Goal: Information Seeking & Learning: Learn about a topic

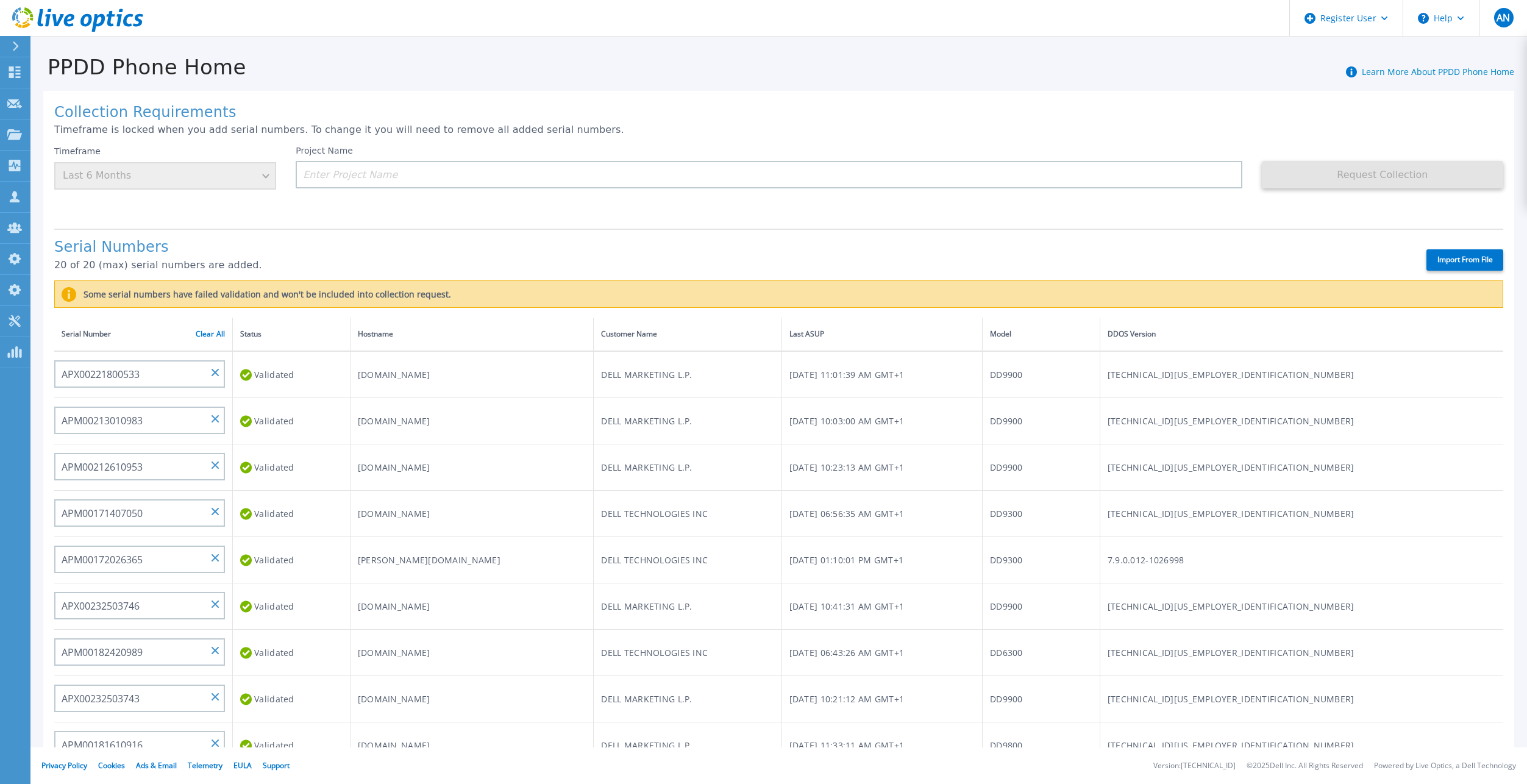
scroll to position [486, 0]
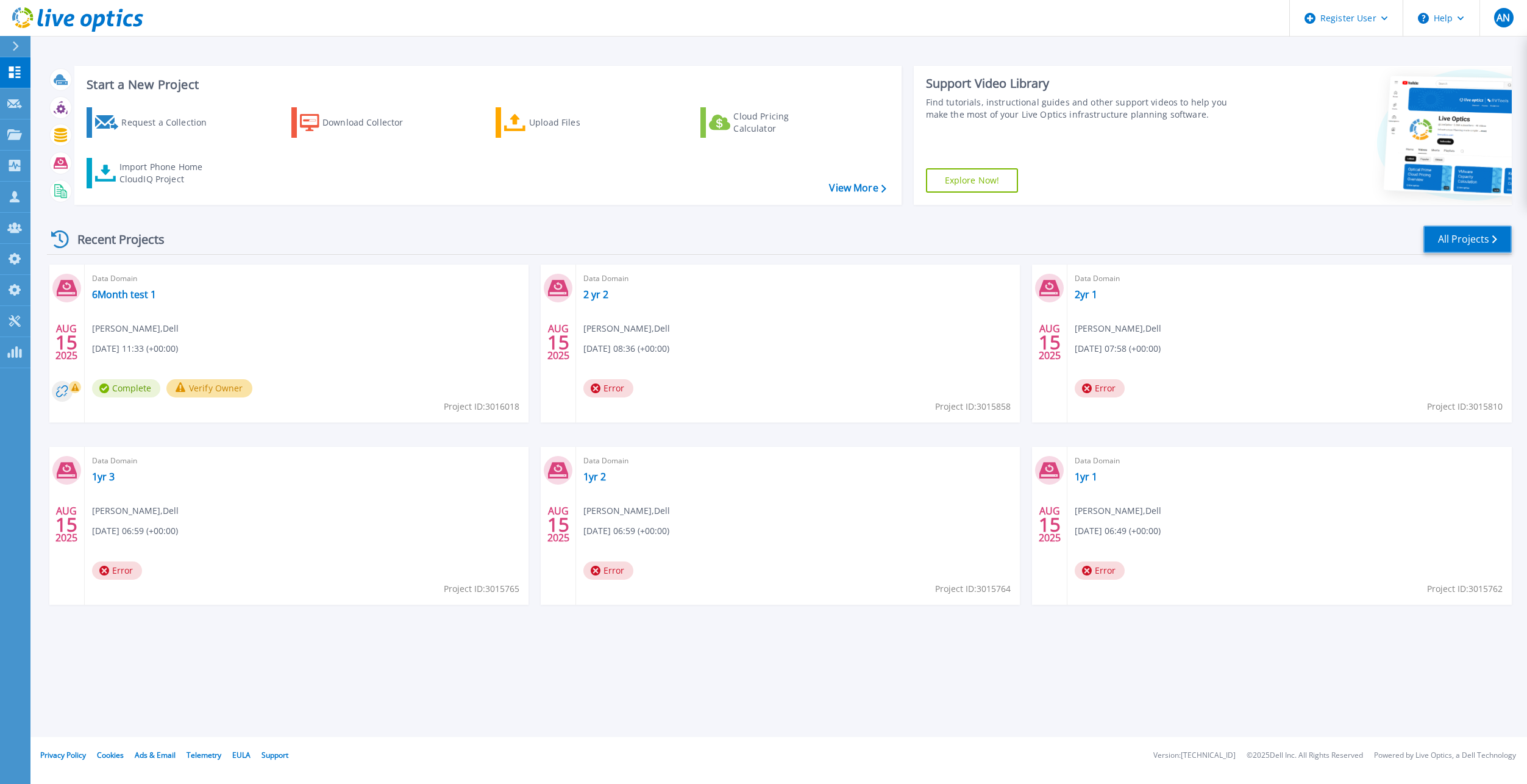
click at [1481, 241] on link "All Projects" at bounding box center [1467, 239] width 88 height 27
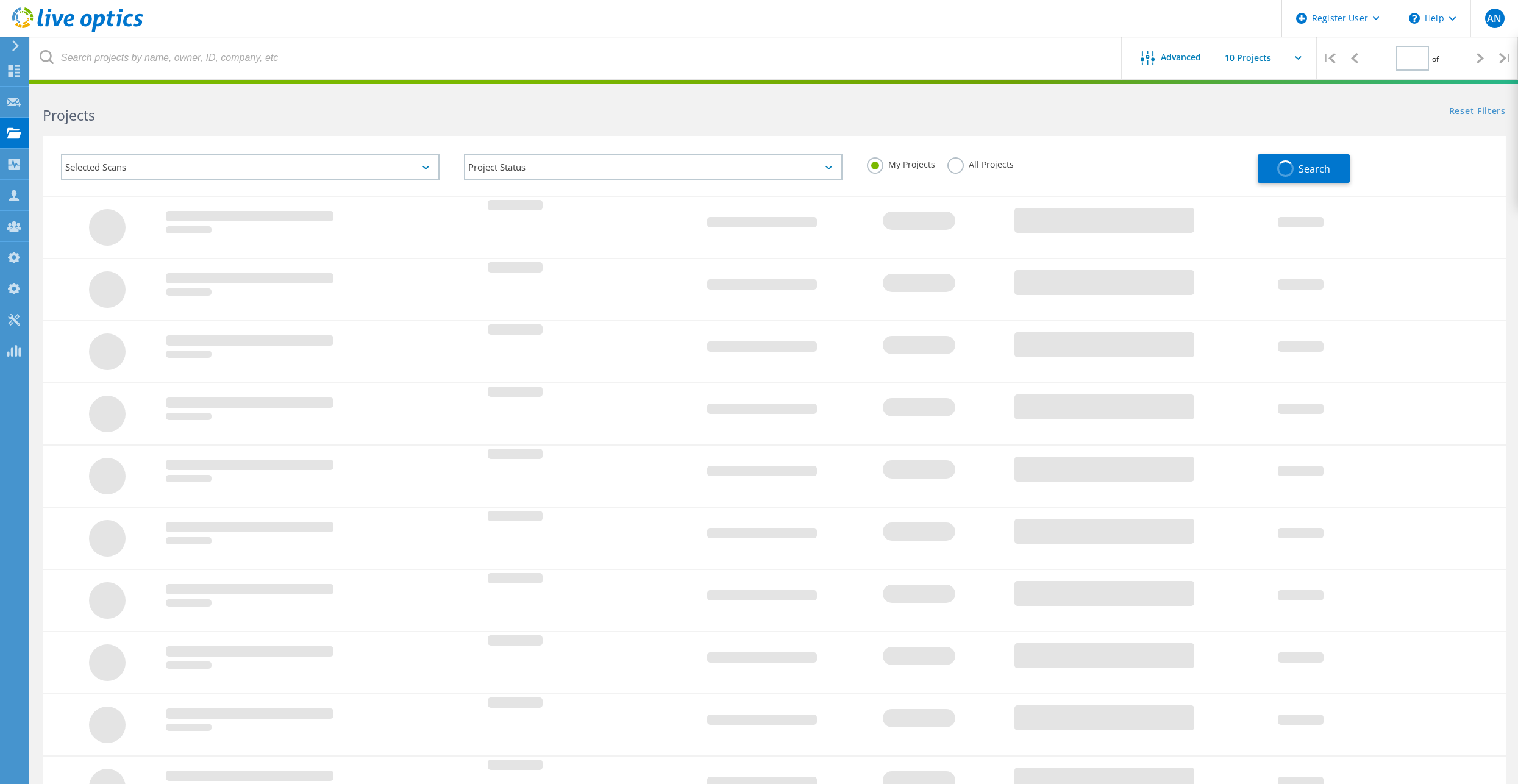
type input "1"
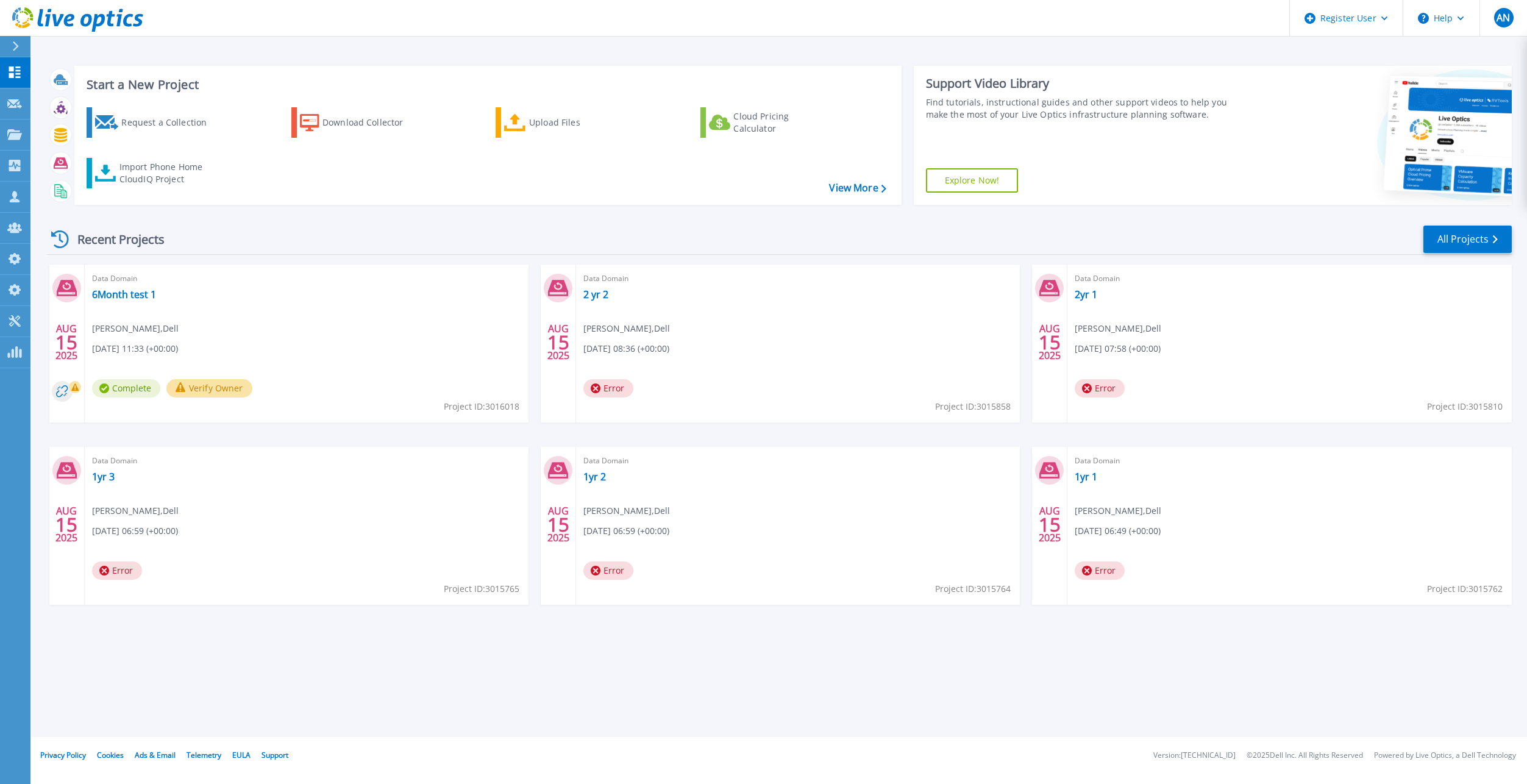
click at [1168, 223] on div "Recent Projects All Projects AUG 15 2025 Data Domain 6Month test 1 Anthony Nyha…" at bounding box center [779, 426] width 1465 height 424
click at [1454, 235] on link "All Projects" at bounding box center [1467, 239] width 88 height 27
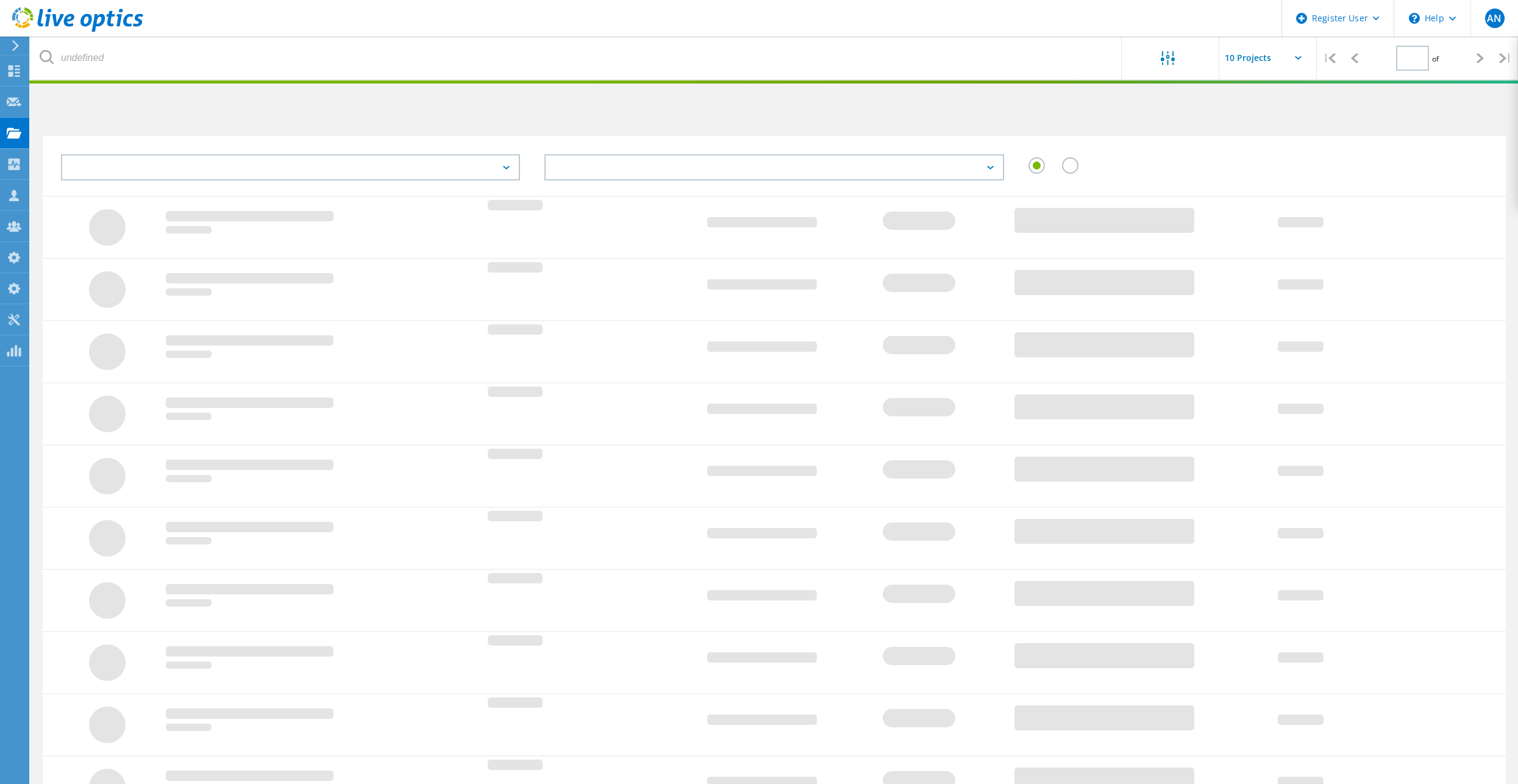
type input "1"
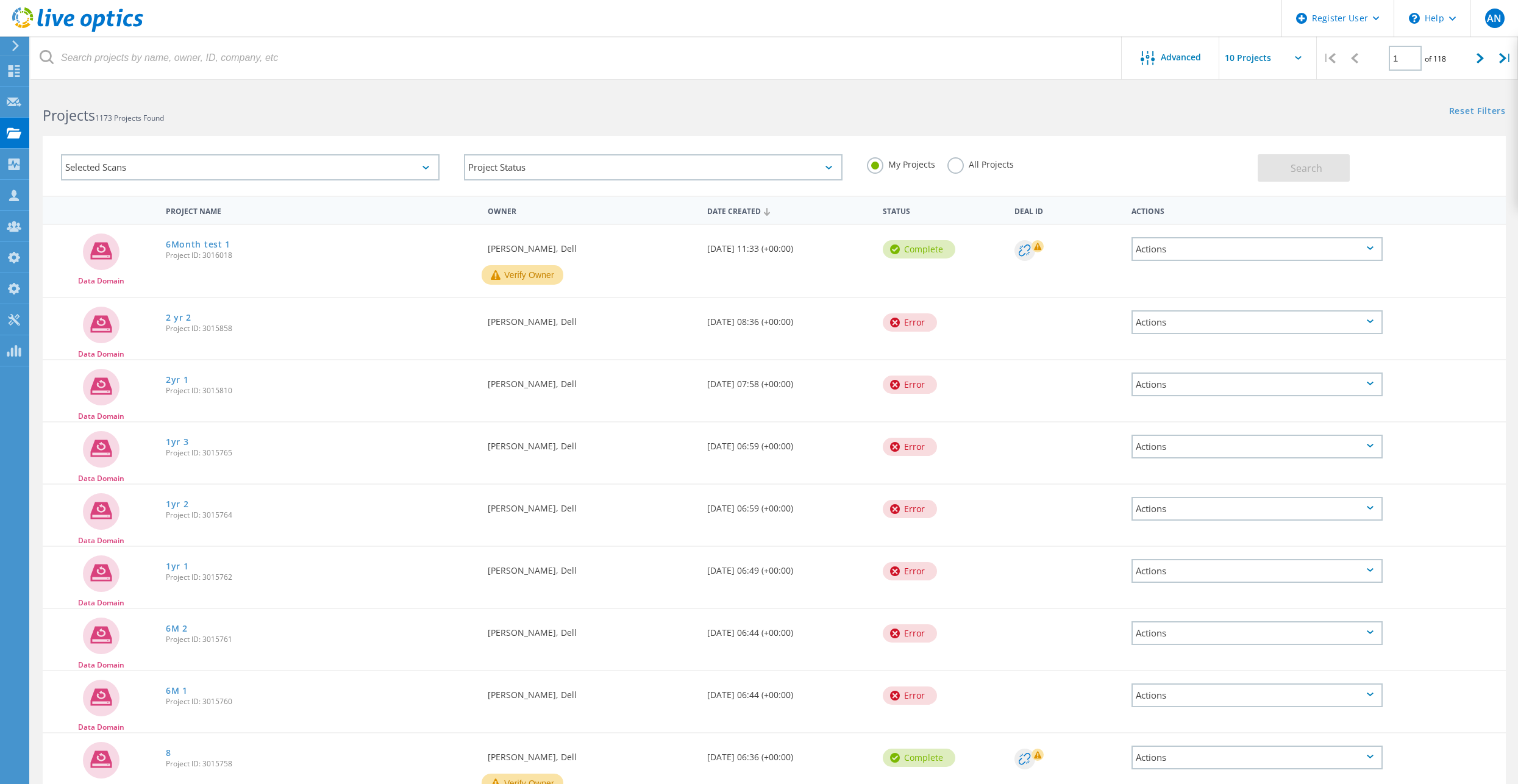
click at [975, 167] on label "All Projects" at bounding box center [980, 163] width 67 height 12
click at [0, 0] on input "All Projects" at bounding box center [0, 0] width 0 height 0
click at [1346, 169] on button "Search" at bounding box center [1303, 168] width 92 height 27
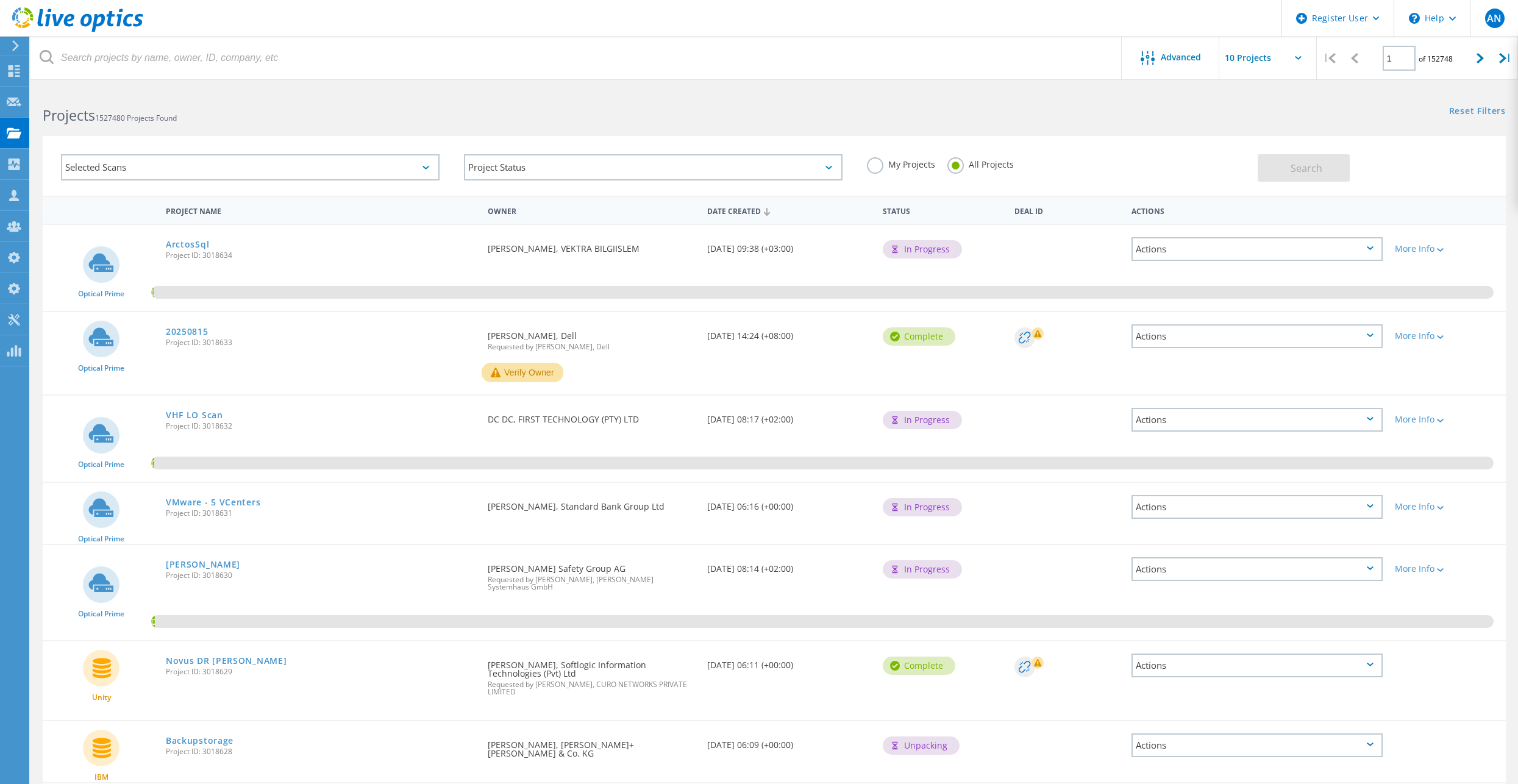
click at [401, 190] on div "Selected Scans" at bounding box center [250, 168] width 403 height 50
click at [400, 180] on div "Selected Scans" at bounding box center [250, 168] width 403 height 50
click at [395, 172] on div "Selected Scans" at bounding box center [250, 167] width 378 height 26
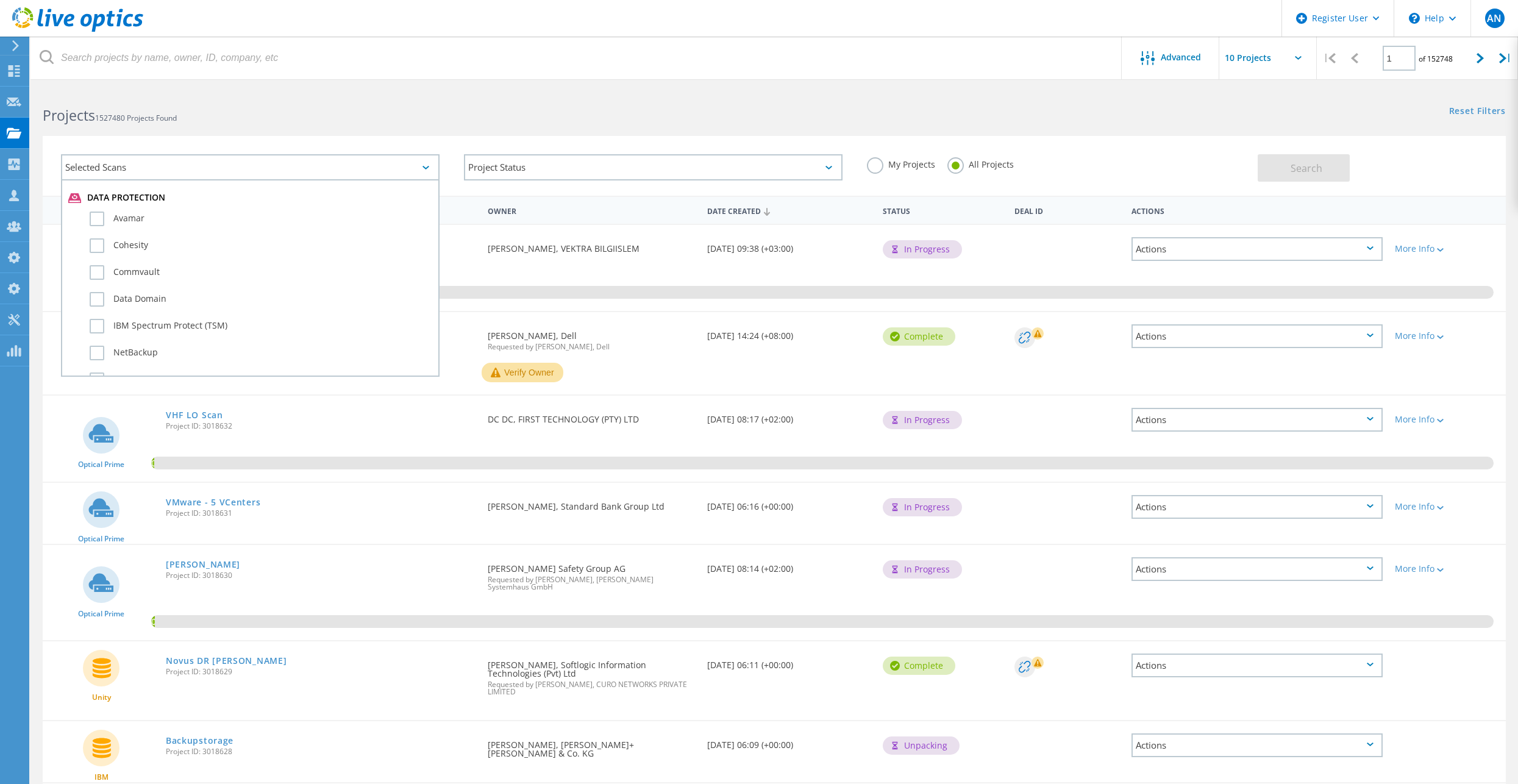
scroll to position [732, 0]
click at [96, 244] on label "Data Domain" at bounding box center [260, 237] width 342 height 15
click at [0, 0] on input "Data Domain" at bounding box center [0, 0] width 0 height 0
click at [585, 115] on h2 "Projects 1527480 Projects Found" at bounding box center [402, 115] width 719 height 20
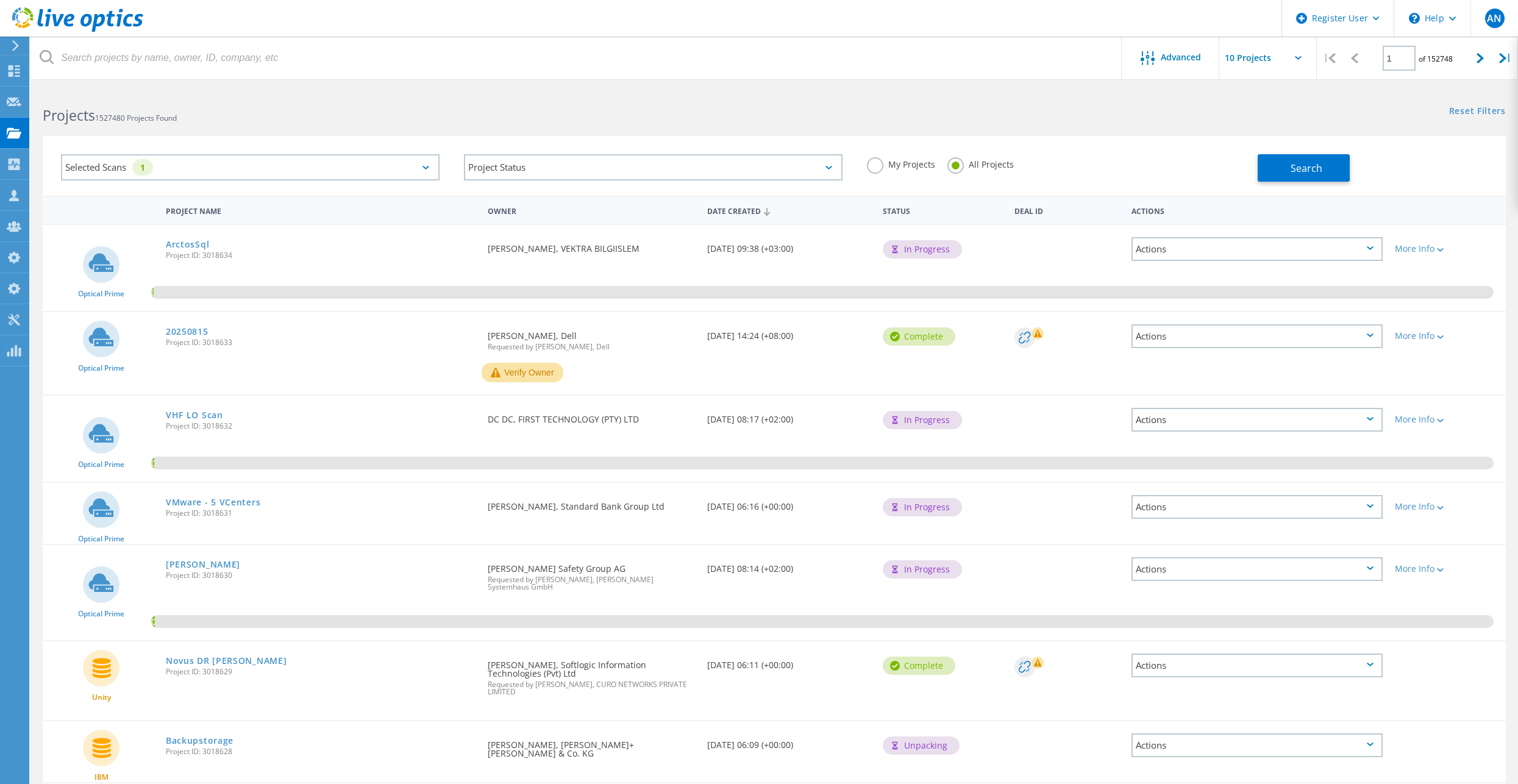
click at [1312, 193] on div "Selected Scans 1 Project Status In Progress Complete Published Anonymous Archiv…" at bounding box center [774, 166] width 1463 height 60
click at [1312, 172] on span "Search" at bounding box center [1306, 169] width 32 height 14
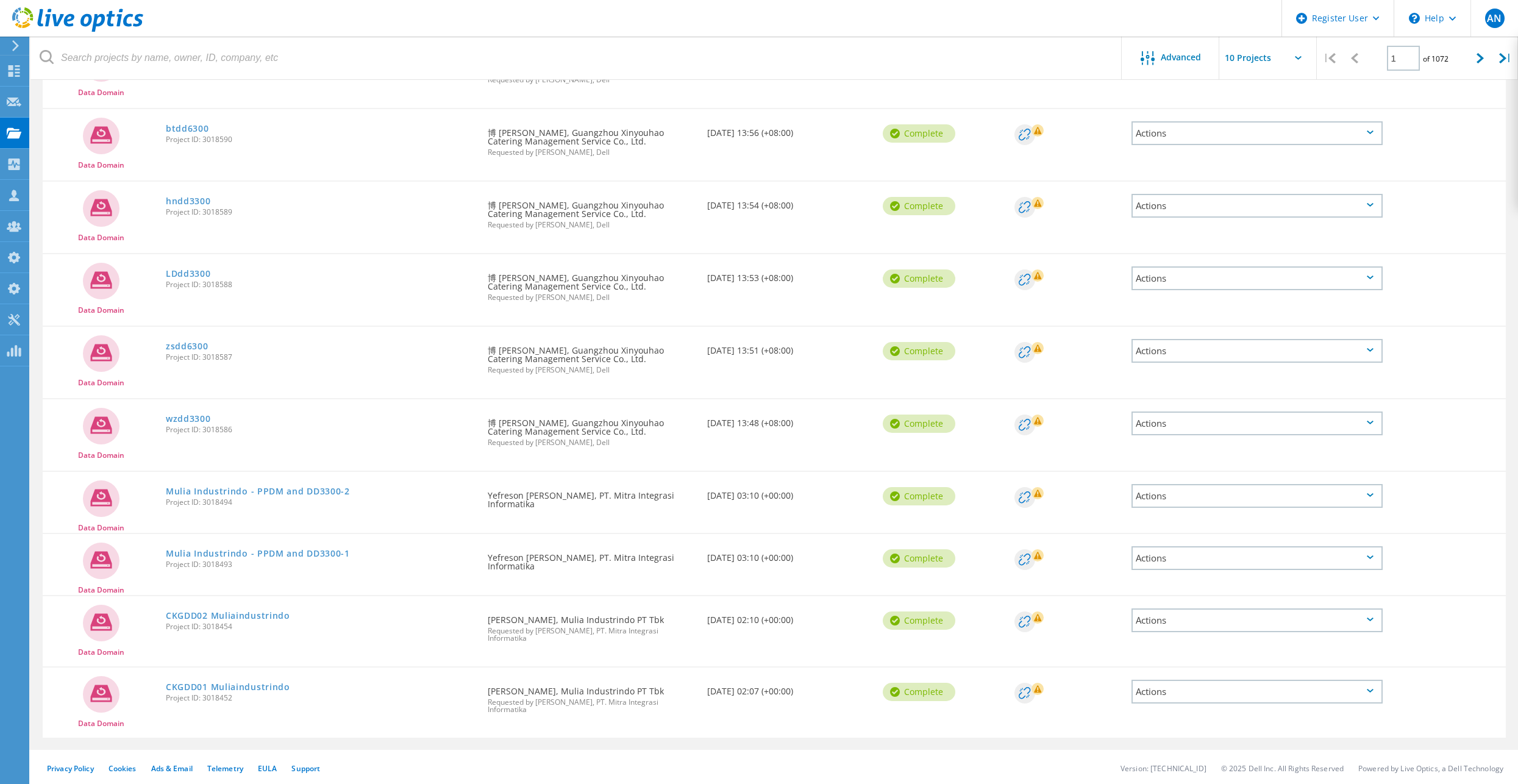
scroll to position [191, 0]
click at [1258, 55] on input "text" at bounding box center [1281, 58] width 122 height 43
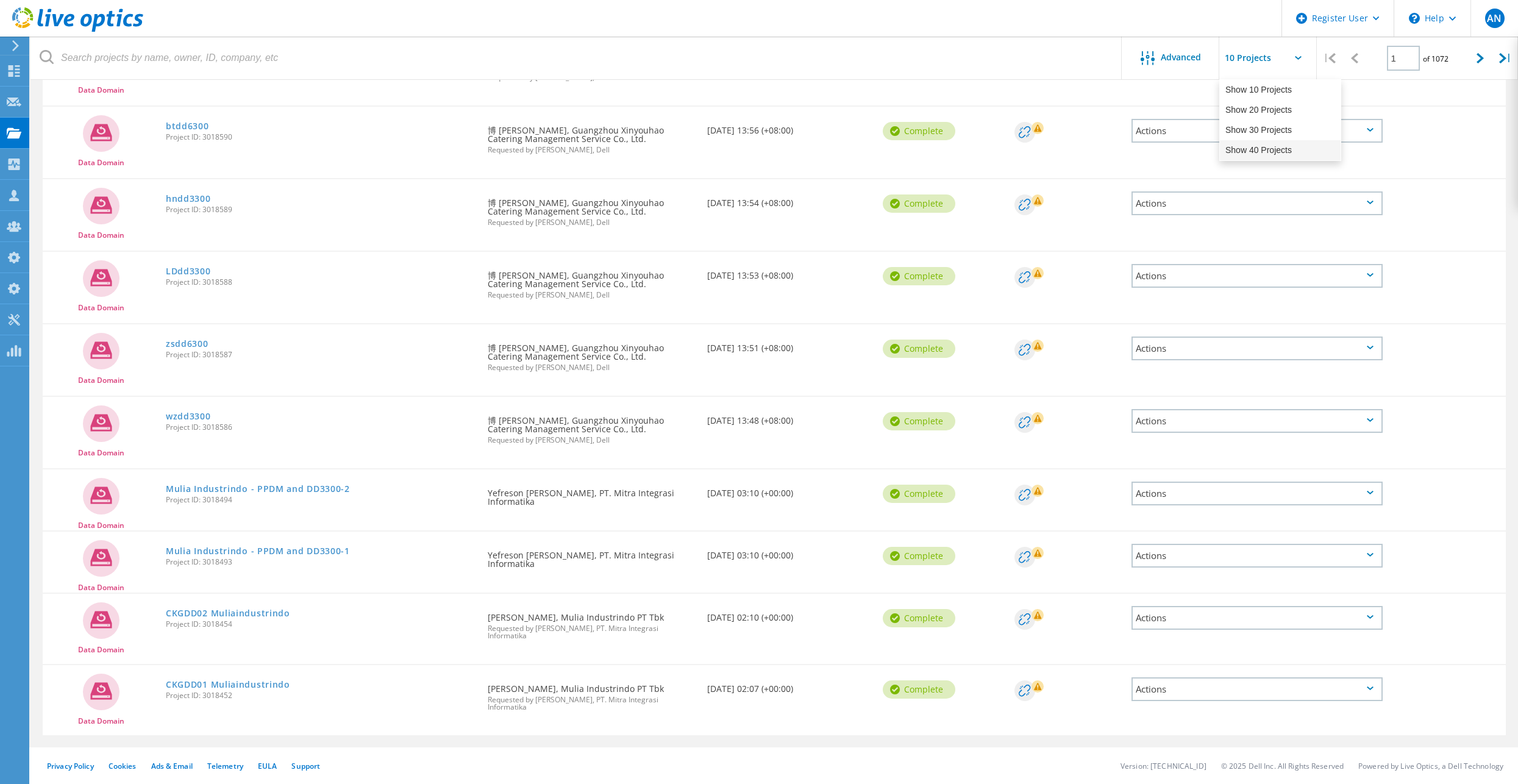
click at [1246, 145] on div "Show 40 Projects" at bounding box center [1280, 150] width 120 height 20
type input "Show 40 Projects"
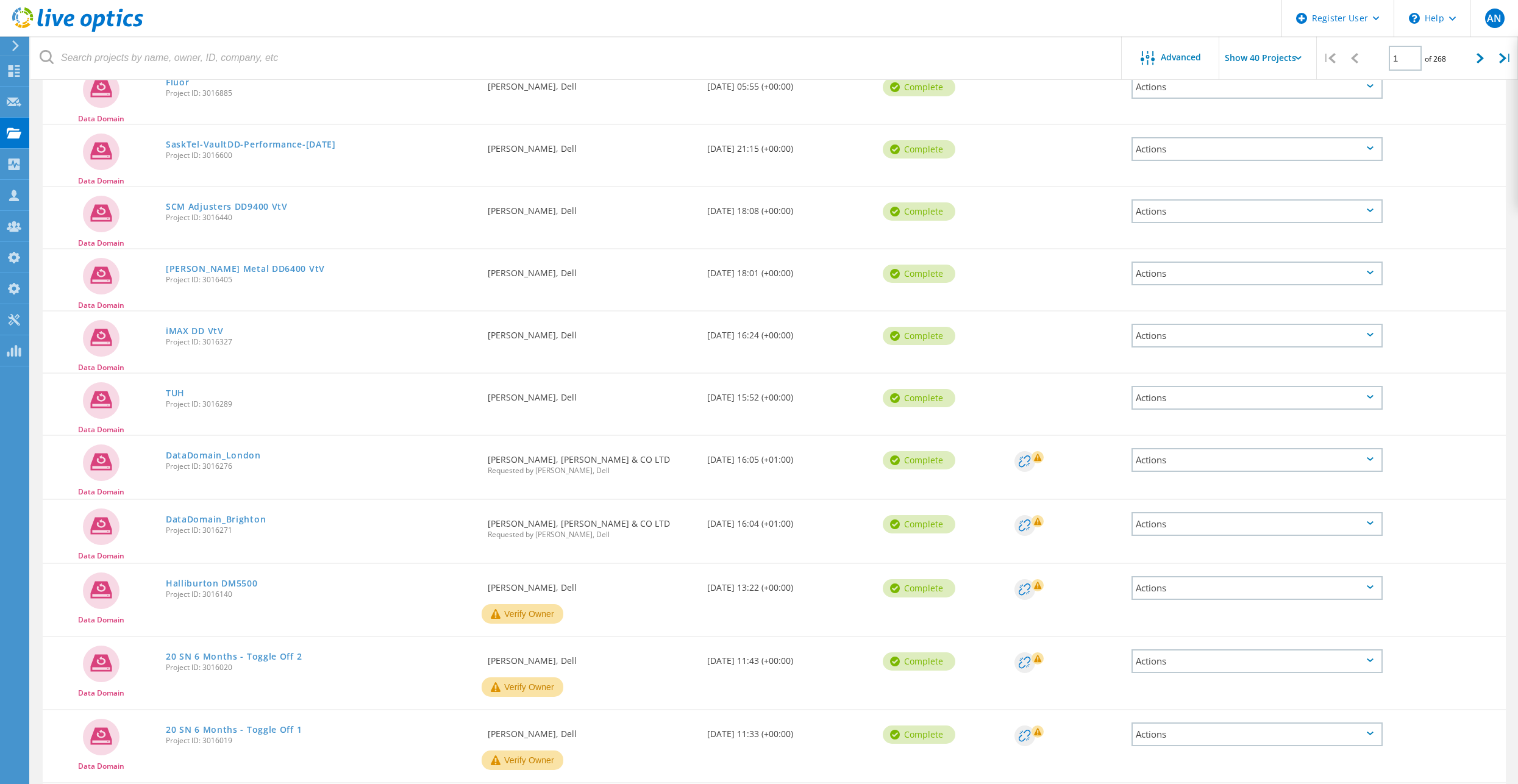
scroll to position [983, 0]
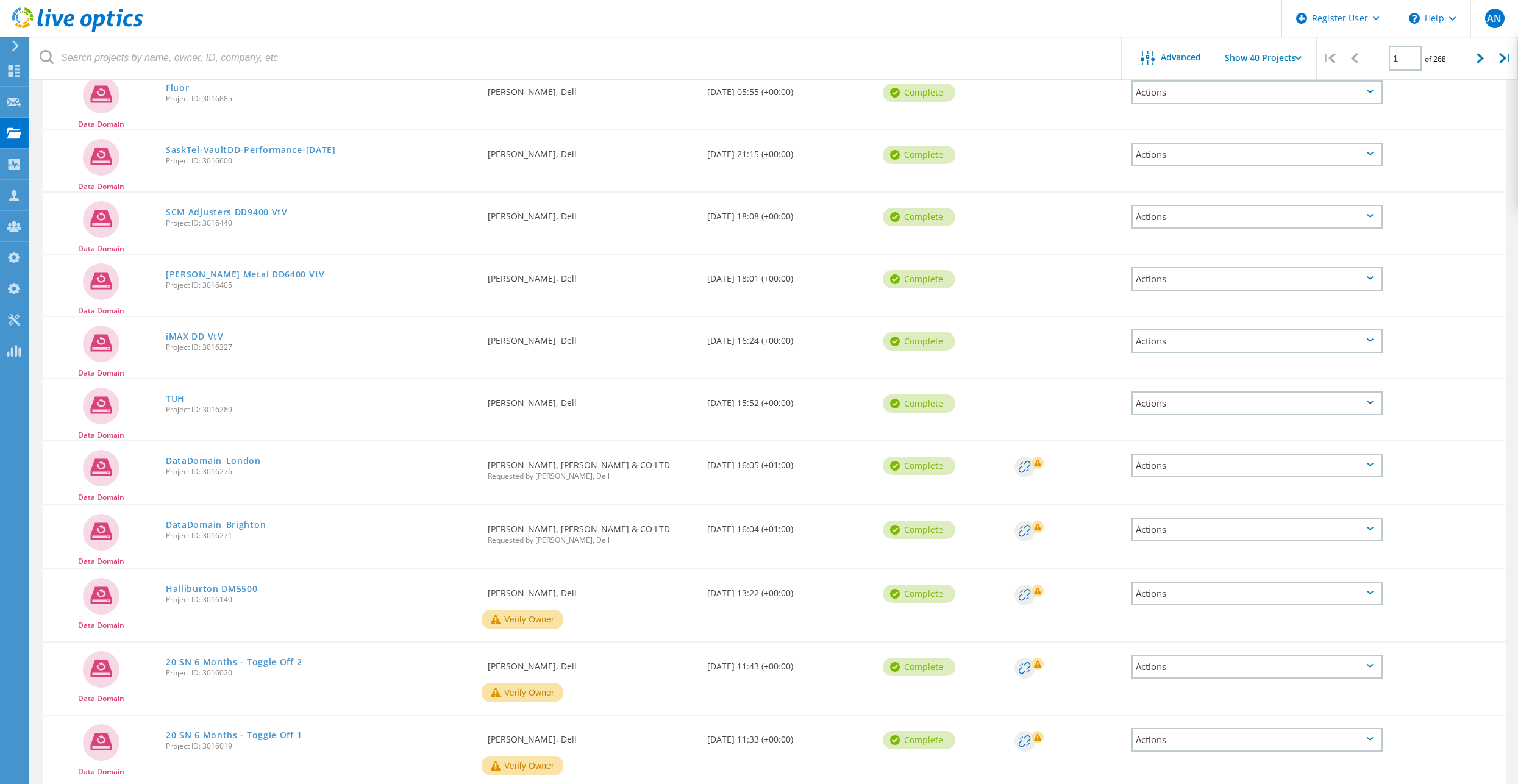
click at [223, 589] on link "Halliburton DM5500" at bounding box center [211, 588] width 92 height 9
click at [223, 525] on link "DataDomain_Brighton" at bounding box center [215, 524] width 100 height 9
click at [224, 460] on link "DataDomain_London" at bounding box center [213, 460] width 95 height 9
click at [178, 398] on link "TUH" at bounding box center [174, 398] width 18 height 9
click at [185, 338] on link "iMAX DD VtV" at bounding box center [195, 336] width 58 height 9
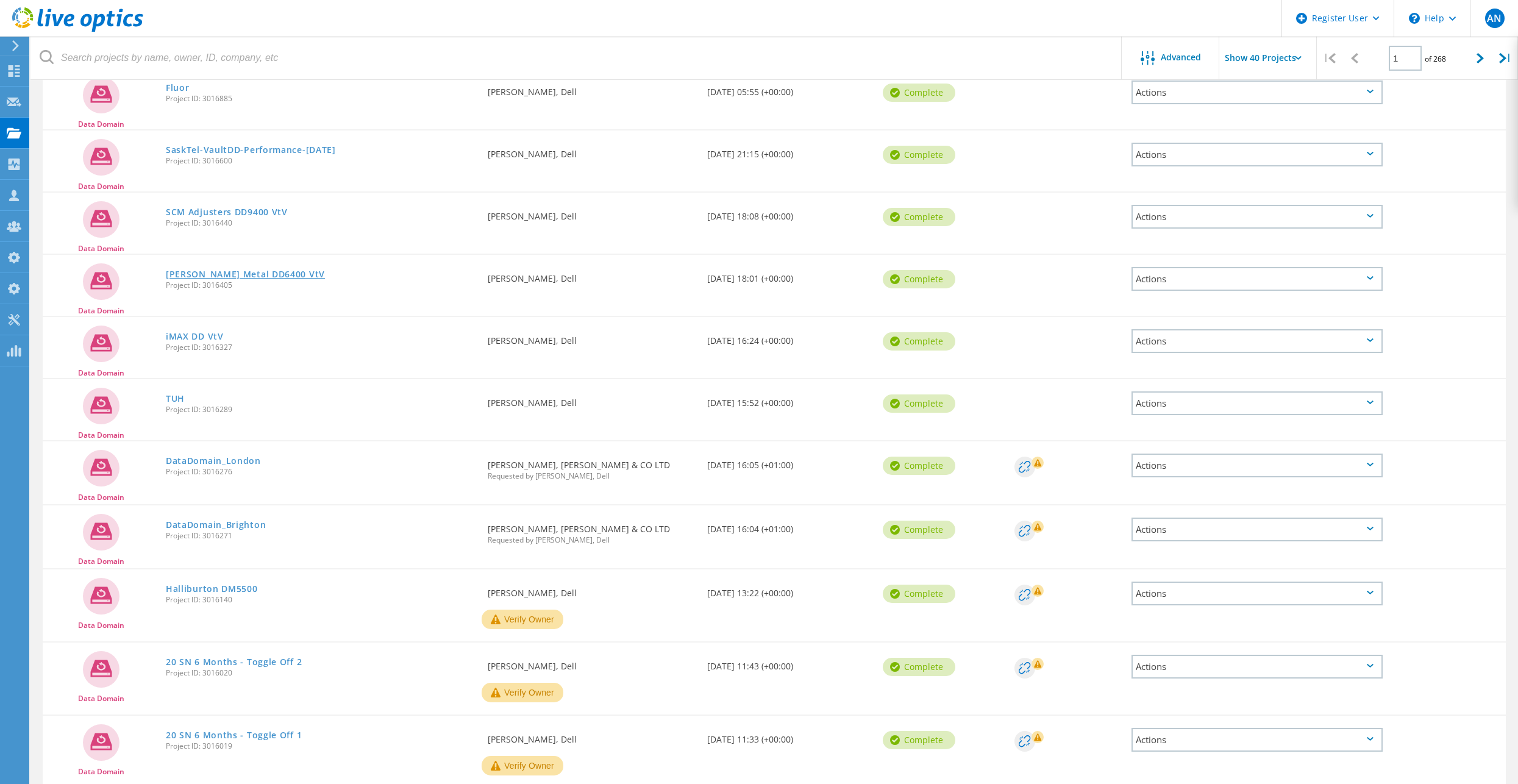
click at [232, 274] on link "Russel Metal DD6400 VtV" at bounding box center [245, 274] width 159 height 9
click at [242, 211] on link "SCM Adjusters DD9400 VtV" at bounding box center [227, 211] width 122 height 9
click at [266, 147] on link "SaskTel-VaultDD-Performance-August2025" at bounding box center [250, 149] width 170 height 9
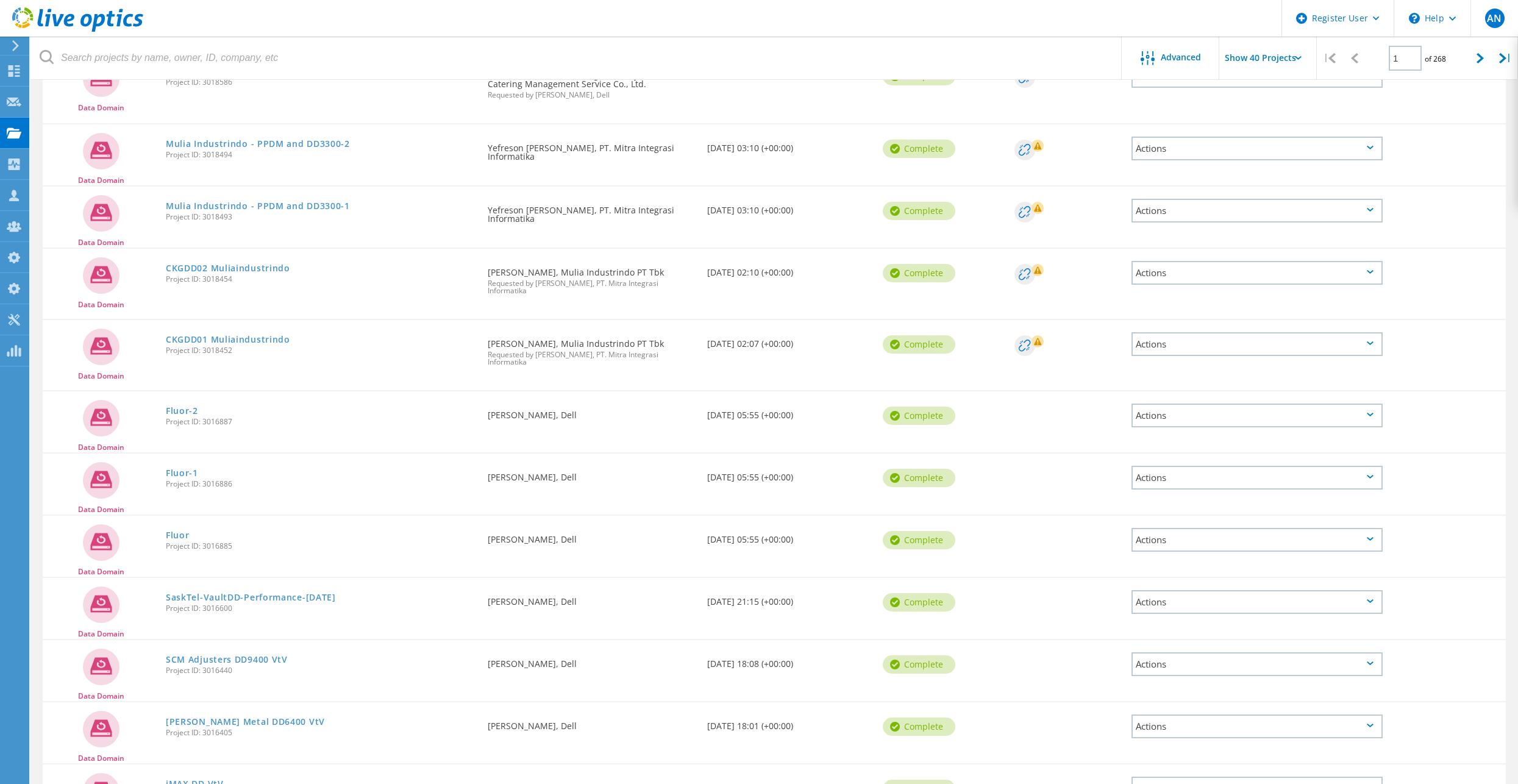
scroll to position [495, 0]
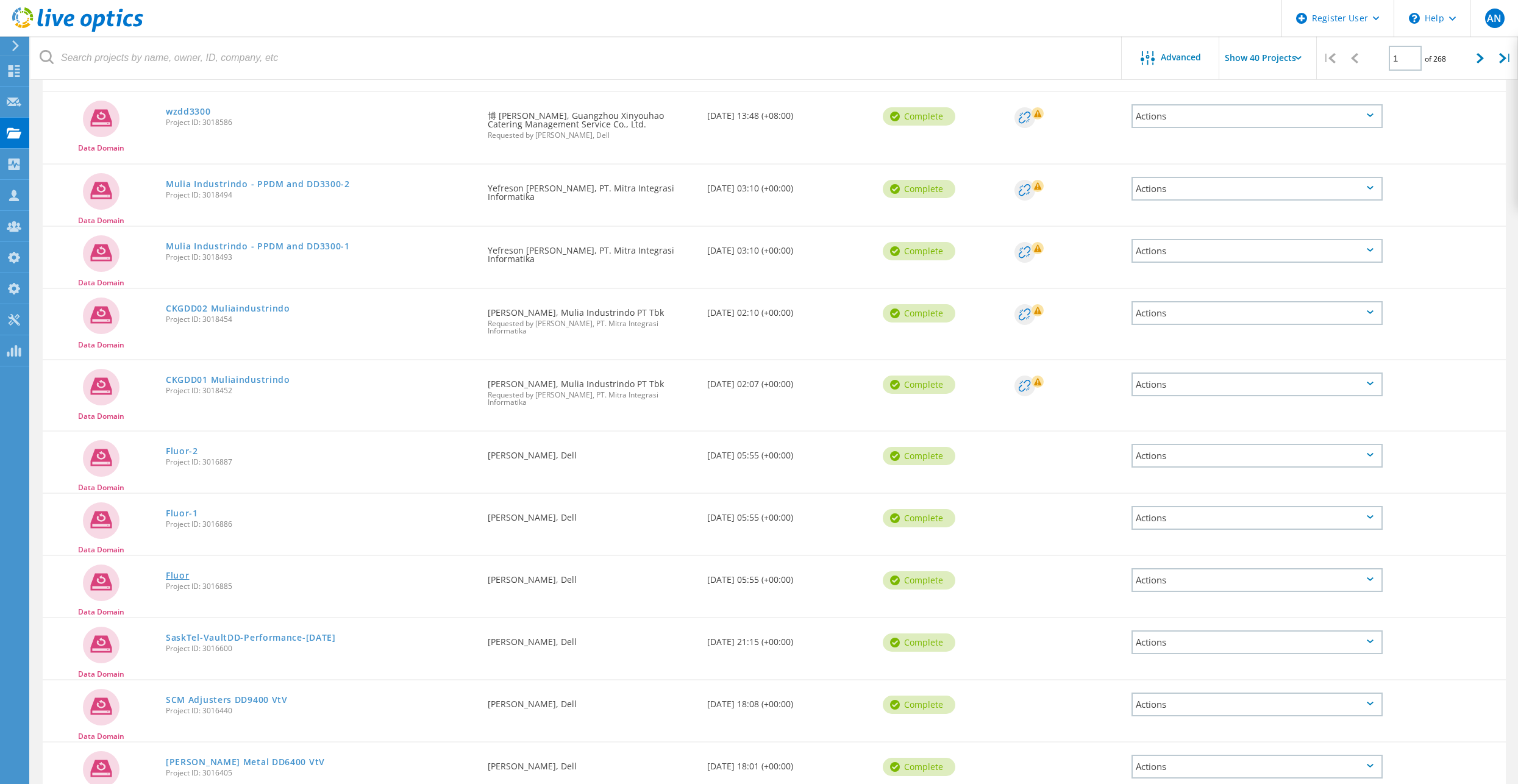
click at [172, 577] on link "Fluor" at bounding box center [177, 575] width 24 height 9
click at [190, 509] on link "Fluor-1" at bounding box center [181, 513] width 32 height 9
click at [193, 448] on link "Fluor-2" at bounding box center [181, 451] width 32 height 9
click at [222, 381] on link "CKGDD01 Muliaindustrindo" at bounding box center [228, 379] width 124 height 9
click at [231, 309] on link "CKGDD02 Muliaindustrindo" at bounding box center [228, 308] width 124 height 9
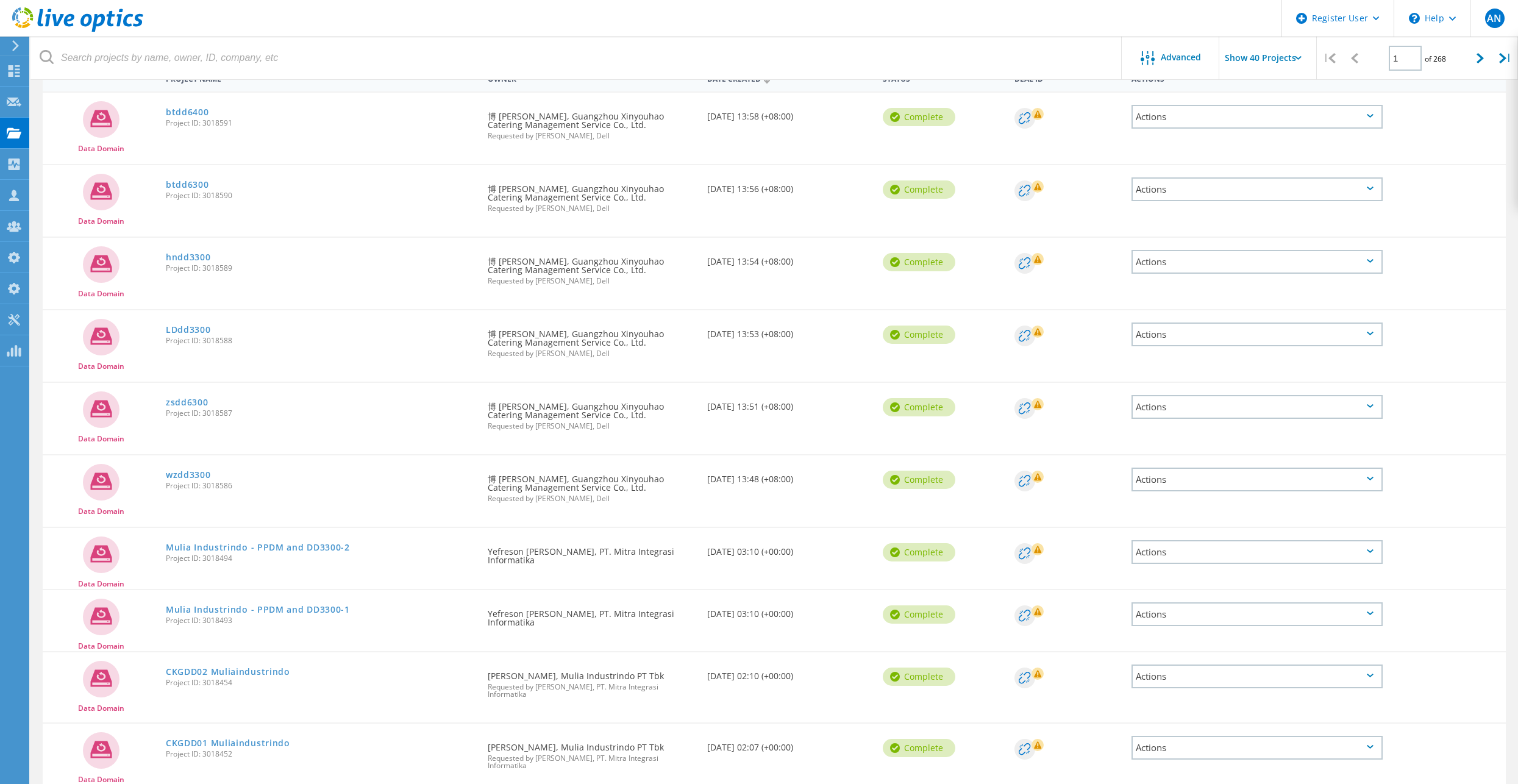
scroll to position [130, 0]
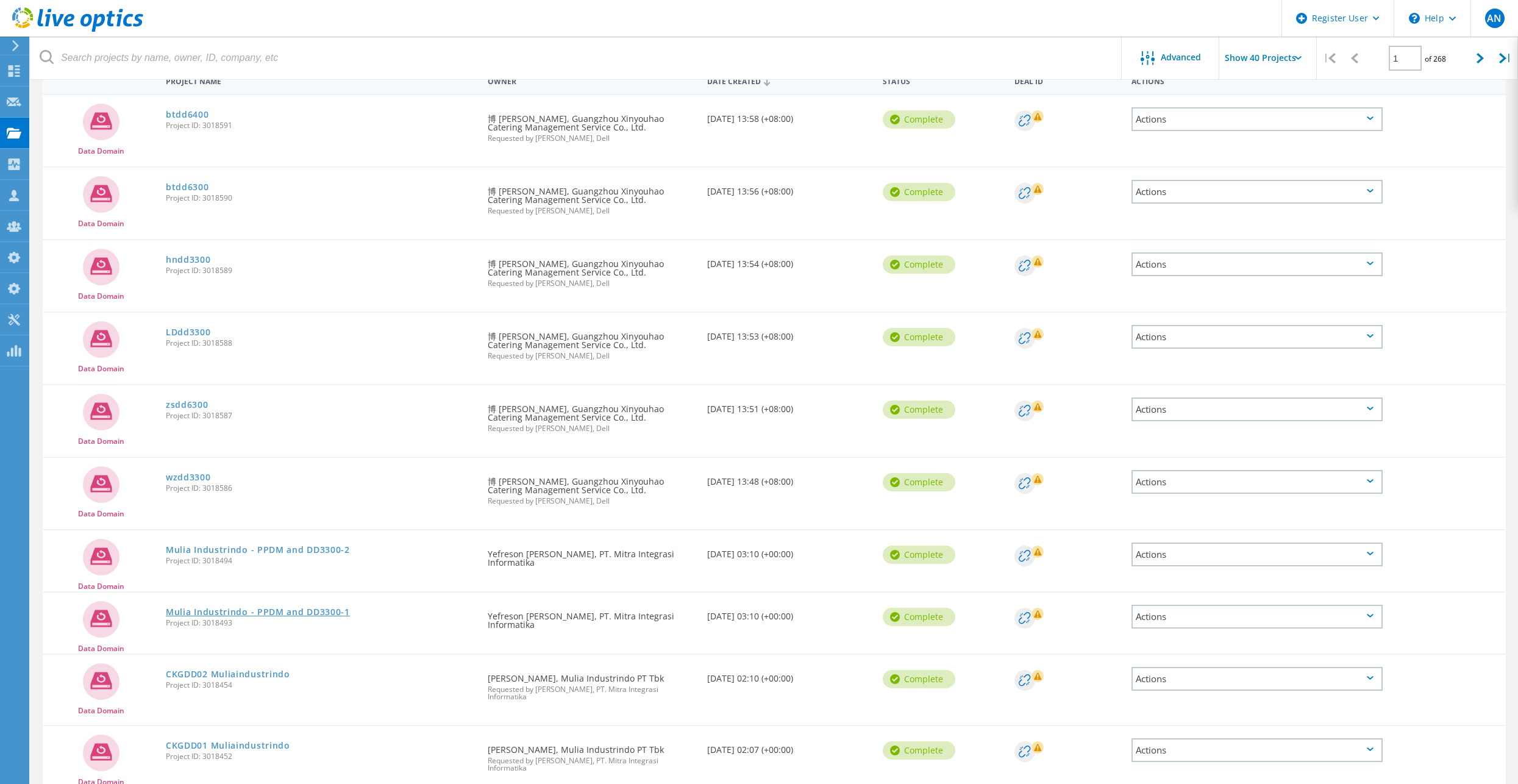
click at [275, 616] on link "Mulia Industrindo - PPDM and DD3300-1" at bounding box center [258, 612] width 184 height 9
click at [280, 547] on link "Mulia Industrindo - PPDM and DD3300-2" at bounding box center [258, 549] width 184 height 9
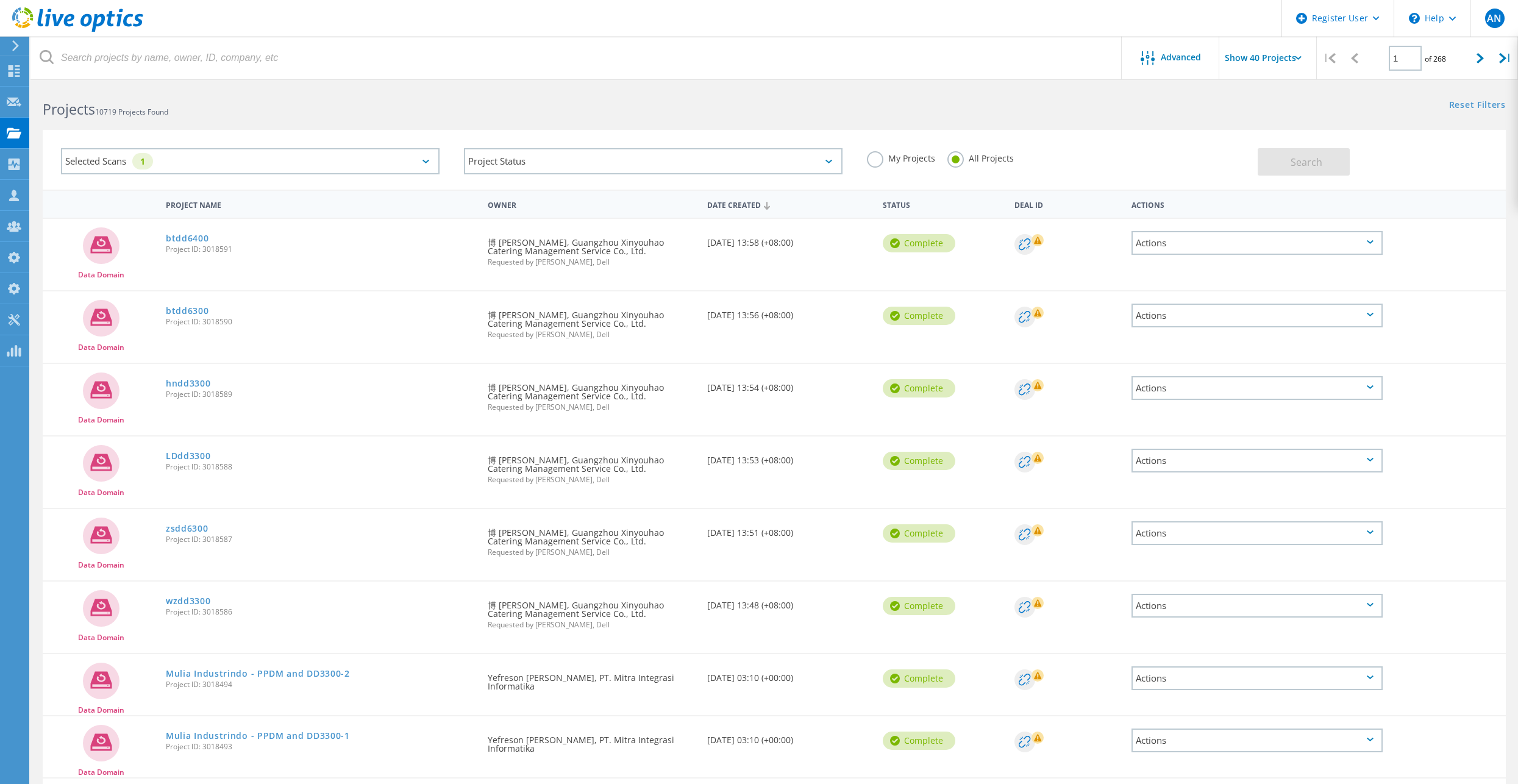
scroll to position [0, 0]
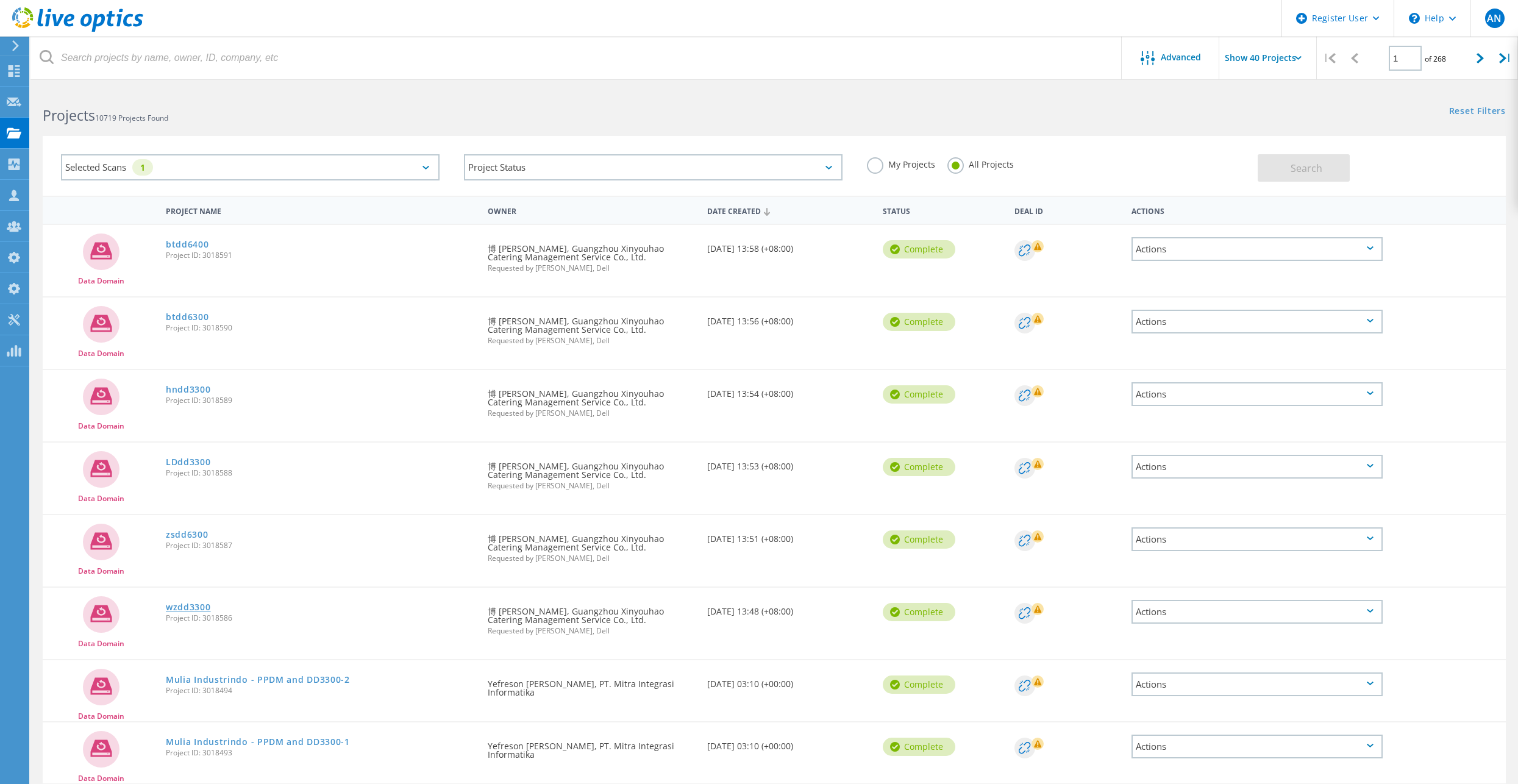
click at [178, 603] on link "wzdd3300" at bounding box center [188, 607] width 46 height 9
click at [195, 534] on link "zsdd6300" at bounding box center [187, 534] width 43 height 9
click at [196, 466] on link "LDdd3300" at bounding box center [188, 461] width 46 height 9
click at [197, 387] on link "hndd3300" at bounding box center [188, 389] width 46 height 9
click at [200, 321] on link "btdd6300" at bounding box center [187, 317] width 44 height 9
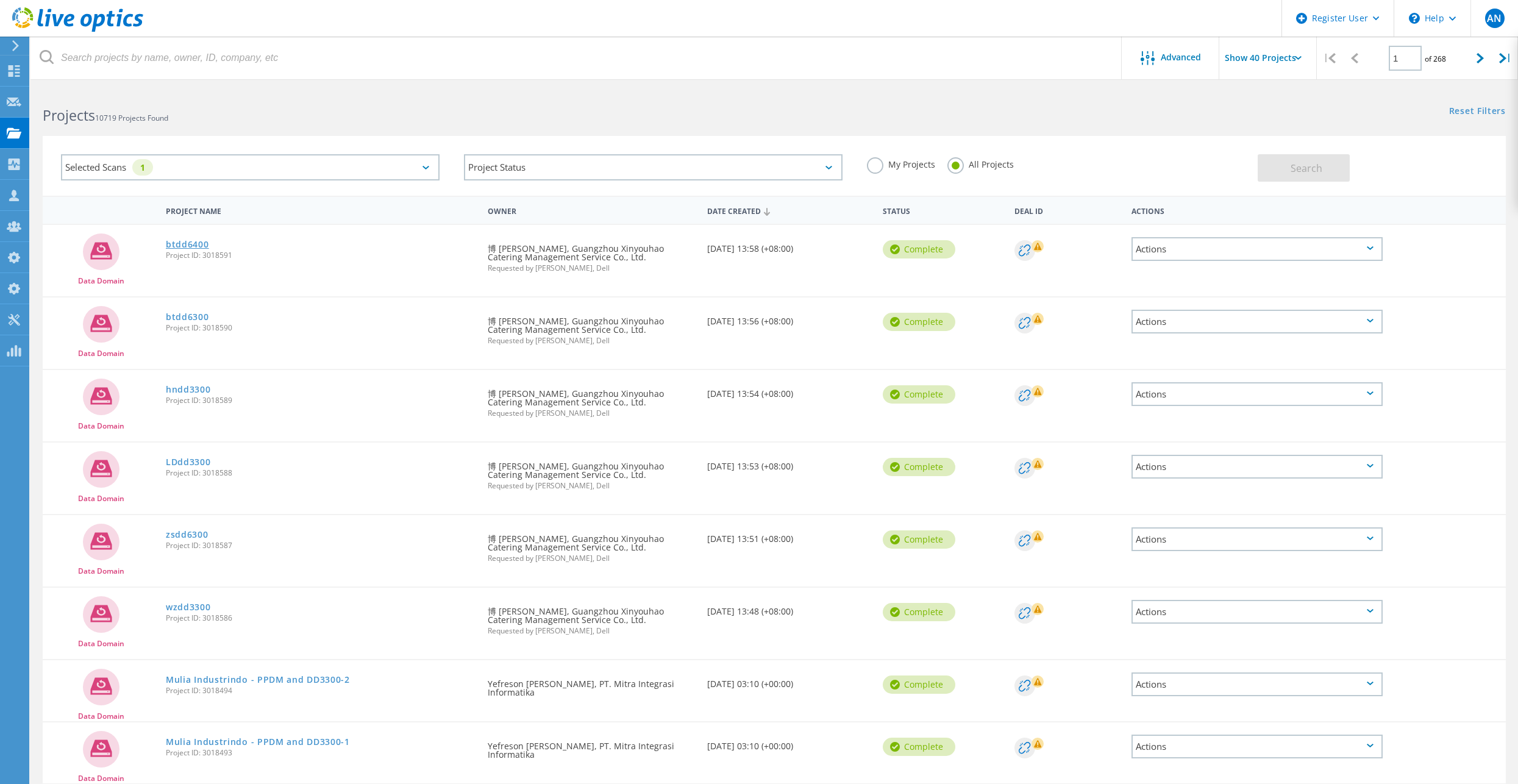
click at [197, 245] on link "btdd6400" at bounding box center [187, 244] width 44 height 9
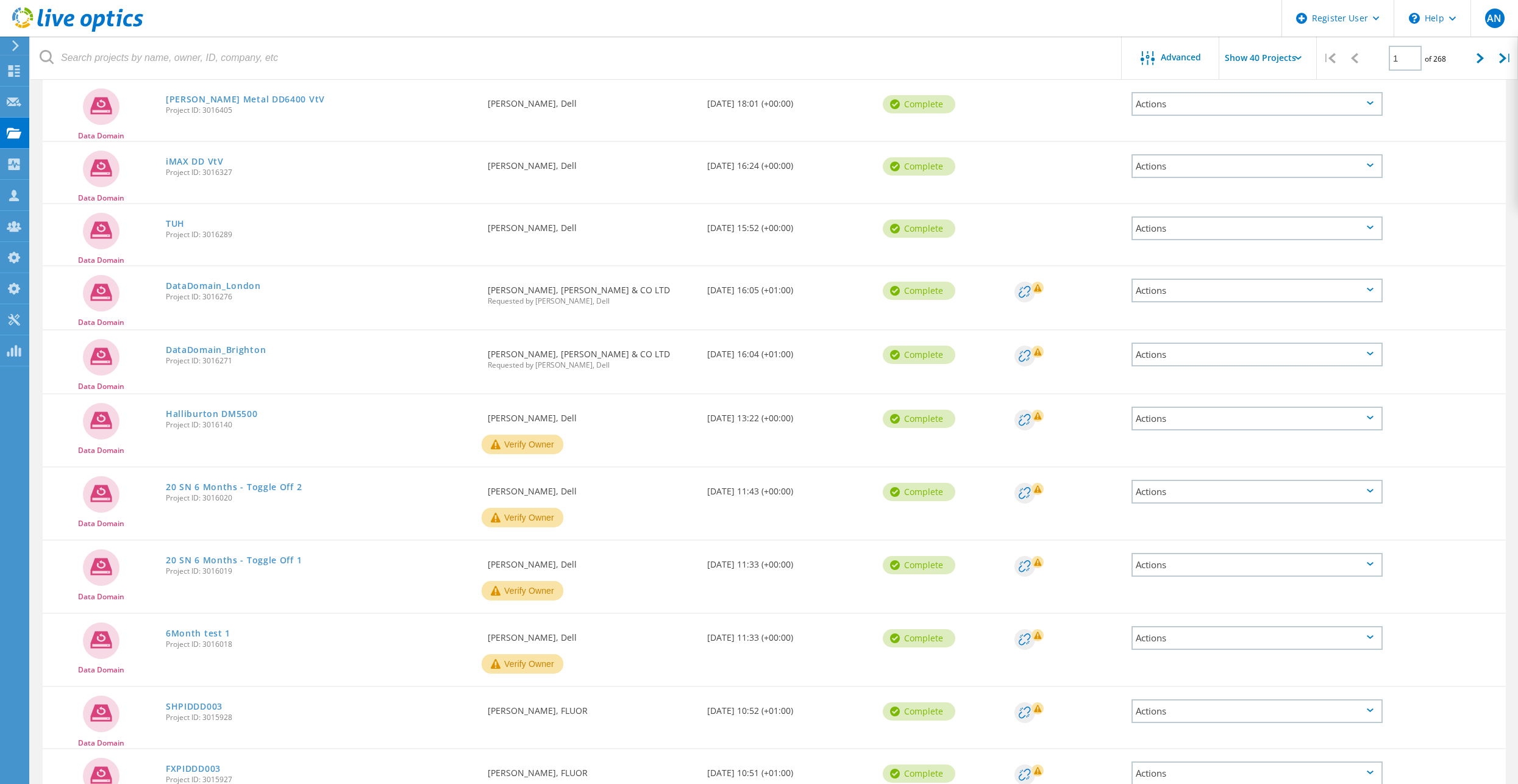
scroll to position [853, 0]
